Goal: Task Accomplishment & Management: Manage account settings

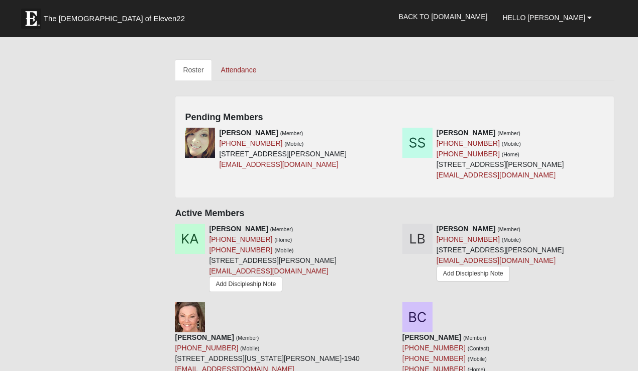
scroll to position [440, 0]
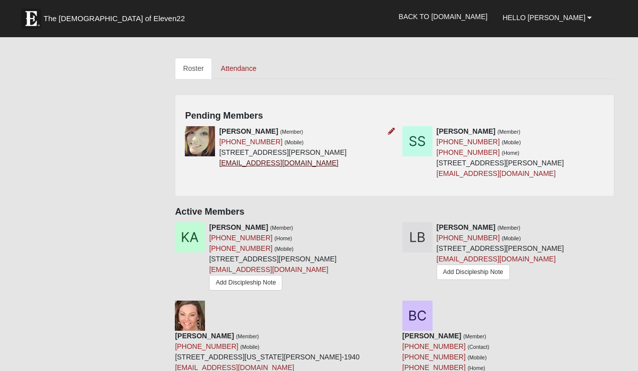
click at [269, 160] on link "[EMAIL_ADDRESS][DOMAIN_NAME]" at bounding box center [278, 163] width 119 height 8
click at [450, 173] on link "[EMAIL_ADDRESS][DOMAIN_NAME]" at bounding box center [496, 173] width 119 height 8
click at [394, 131] on icon at bounding box center [391, 131] width 7 height 7
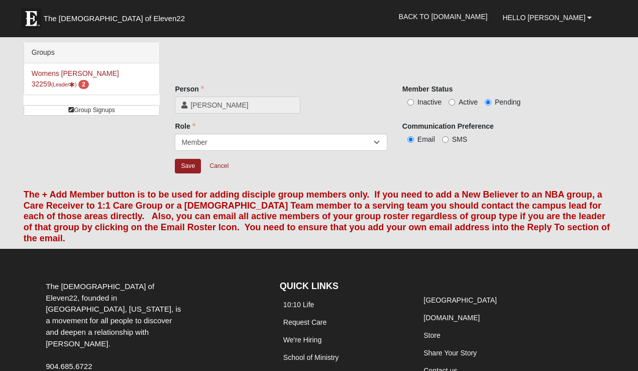
click at [464, 99] on span "Active" at bounding box center [468, 102] width 19 height 8
click at [455, 99] on input "Active" at bounding box center [452, 102] width 7 height 7
radio input "true"
click at [191, 160] on input "Save" at bounding box center [188, 166] width 26 height 15
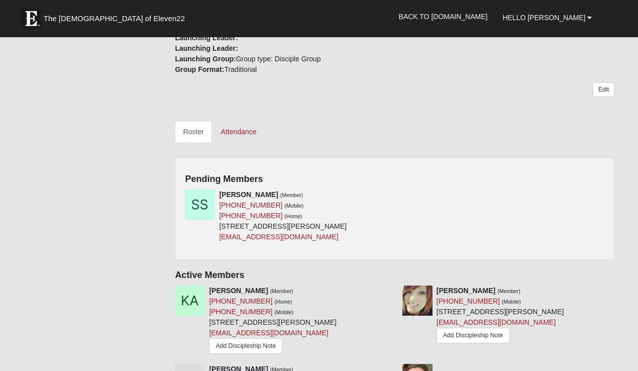
scroll to position [408, 0]
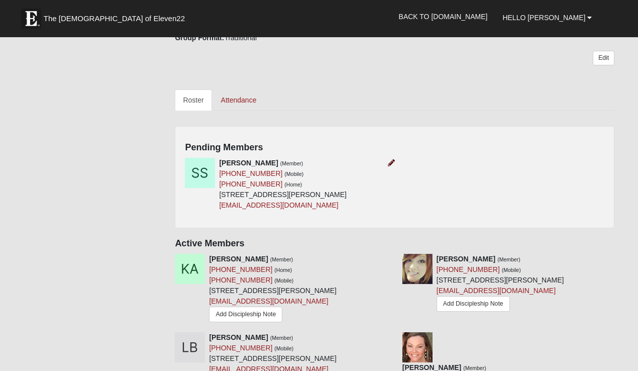
click at [389, 159] on icon at bounding box center [391, 162] width 7 height 7
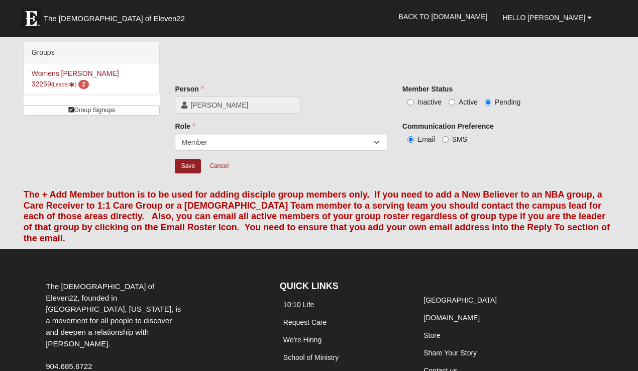
click at [462, 102] on span "Active" at bounding box center [468, 102] width 19 height 8
click at [455, 102] on input "Active" at bounding box center [452, 102] width 7 height 7
radio input "true"
click at [195, 161] on input "Save" at bounding box center [188, 166] width 26 height 15
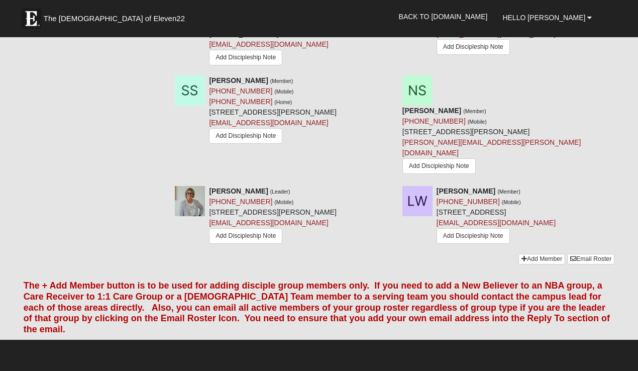
scroll to position [1088, 0]
